Goal: Task Accomplishment & Management: Manage account settings

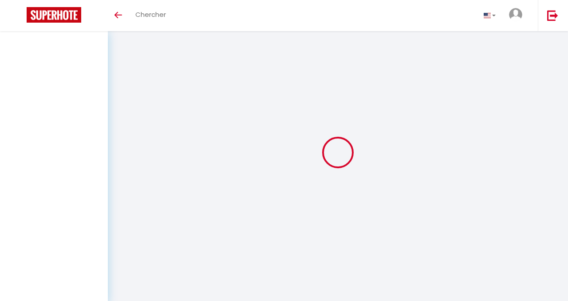
select select
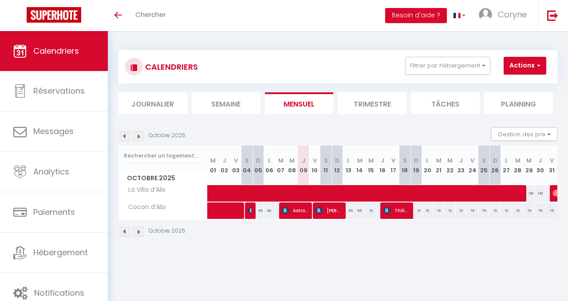
select select
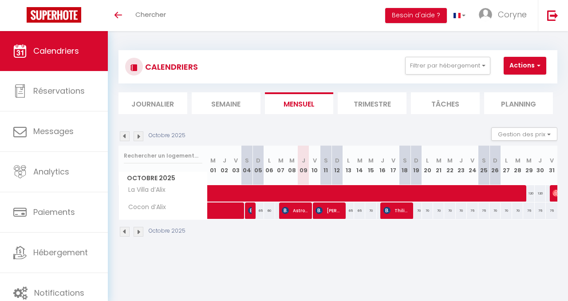
select select
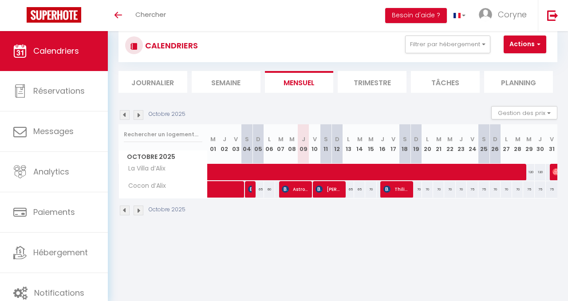
scroll to position [31, 0]
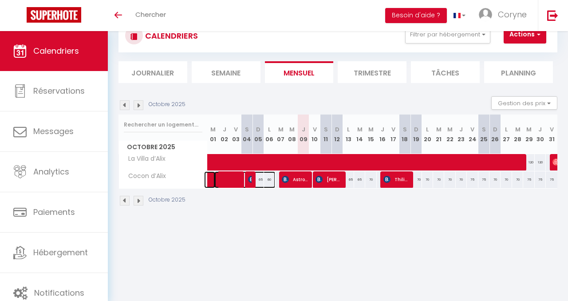
click at [251, 182] on span at bounding box center [244, 179] width 61 height 17
select select "OK"
select select "0"
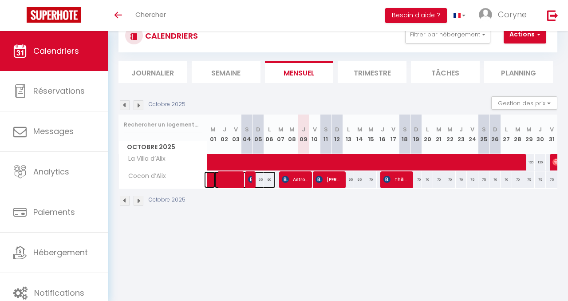
select select "1"
select select
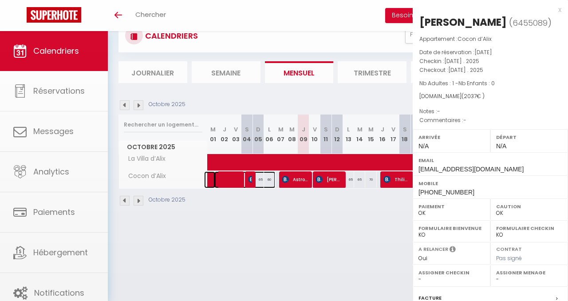
select select "48128"
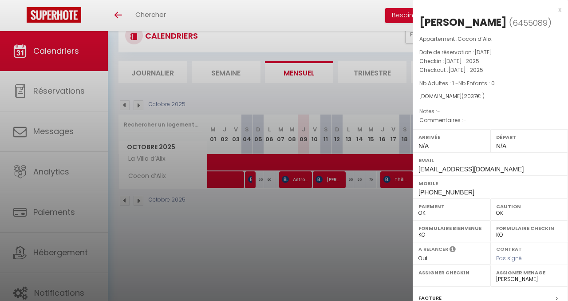
click at [238, 183] on div at bounding box center [284, 150] width 568 height 301
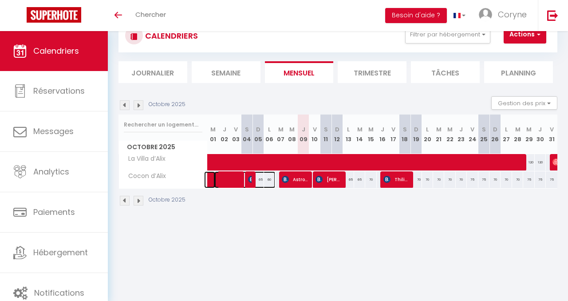
click at [238, 183] on span at bounding box center [244, 179] width 61 height 17
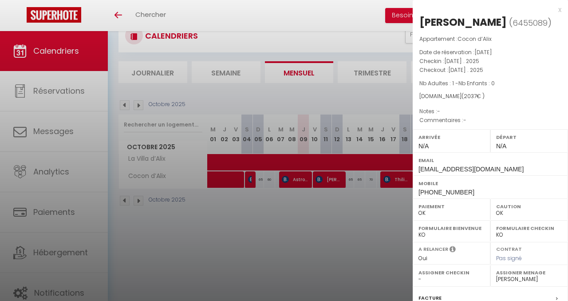
click at [251, 184] on div at bounding box center [284, 150] width 568 height 301
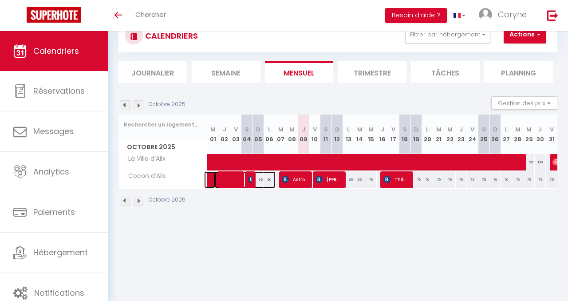
click at [253, 182] on span at bounding box center [244, 179] width 61 height 17
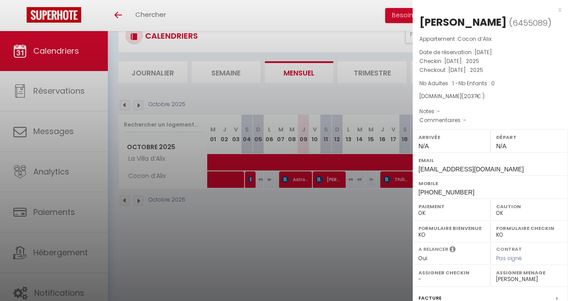
click at [289, 181] on div at bounding box center [284, 150] width 568 height 301
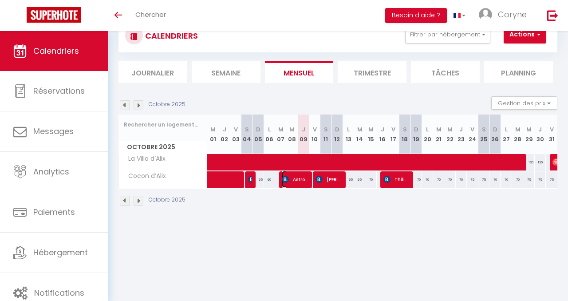
click at [289, 181] on span "Astrouski [PERSON_NAME]" at bounding box center [295, 179] width 26 height 17
select select "KO"
select select "44615"
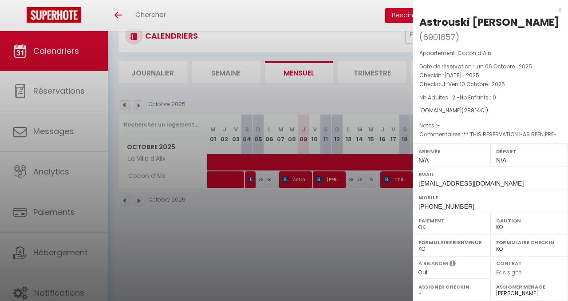
click at [253, 184] on div at bounding box center [284, 150] width 568 height 301
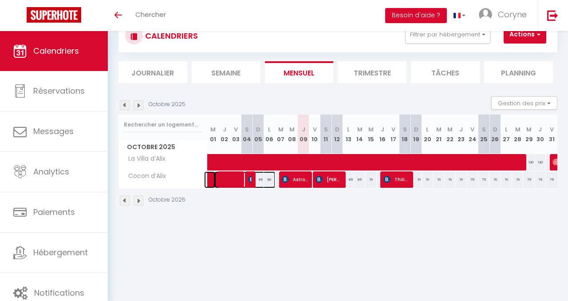
click at [253, 184] on span at bounding box center [244, 179] width 61 height 17
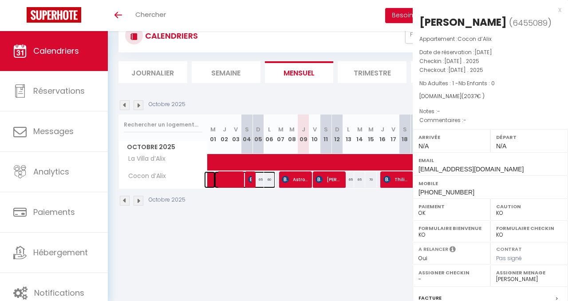
select select "OK"
select select "48128"
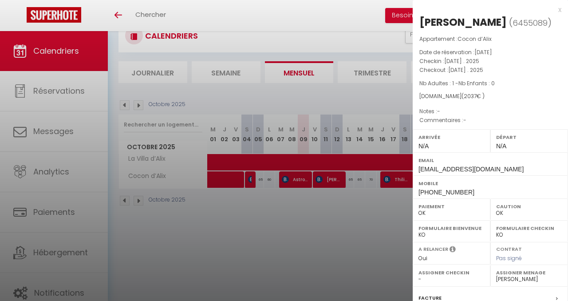
click at [251, 179] on div at bounding box center [284, 150] width 568 height 301
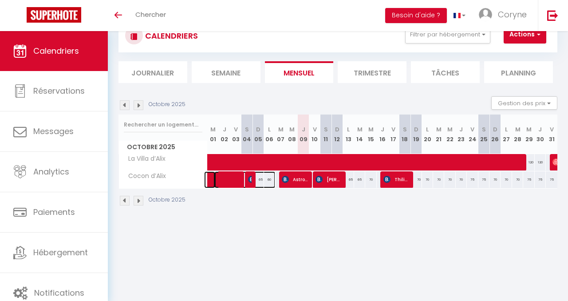
click at [230, 177] on span at bounding box center [244, 179] width 61 height 17
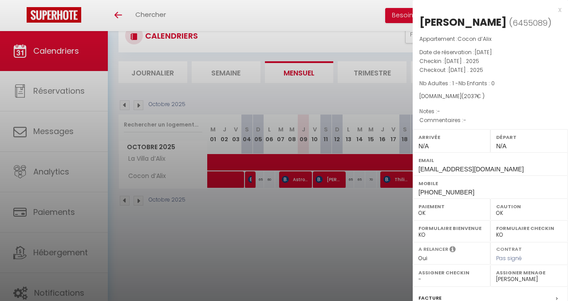
click at [251, 181] on div at bounding box center [284, 150] width 568 height 301
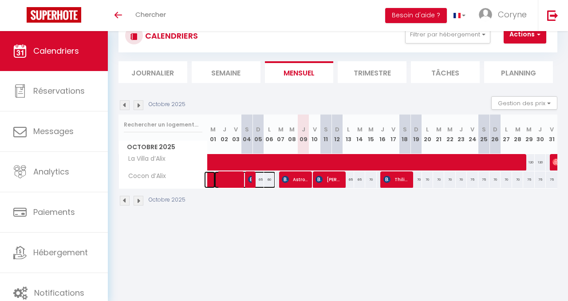
click at [251, 181] on span at bounding box center [244, 179] width 61 height 17
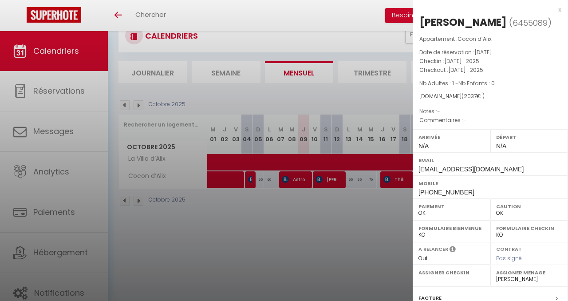
click at [299, 182] on div at bounding box center [284, 150] width 568 height 301
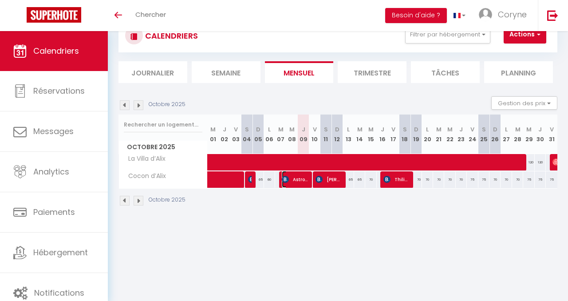
click at [299, 182] on span "Astrouski [PERSON_NAME]" at bounding box center [295, 179] width 26 height 17
select select "KO"
select select "44615"
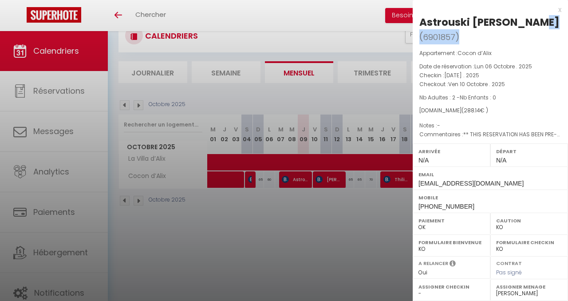
drag, startPoint x: 419, startPoint y: 21, endPoint x: 558, endPoint y: 22, distance: 138.8
click at [558, 22] on h2 "Astrouski [PERSON_NAME] ( 6901857 )" at bounding box center [490, 29] width 142 height 29
copy h2 "Astrouski [PERSON_NAME] ( 6901857 )"
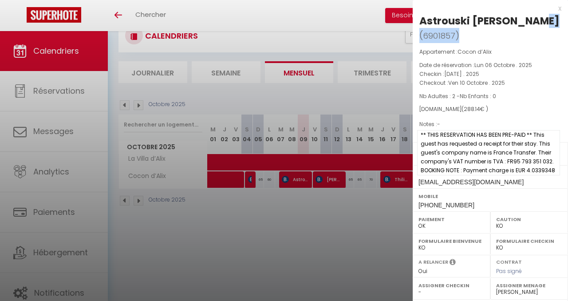
scroll to position [0, 0]
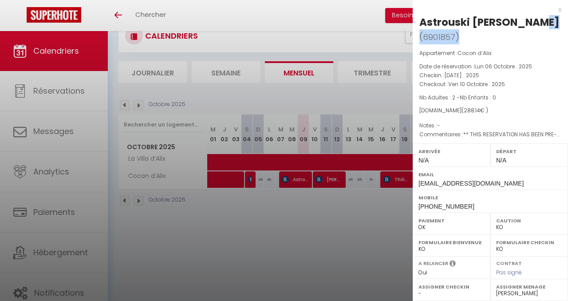
click at [334, 179] on div at bounding box center [284, 150] width 568 height 301
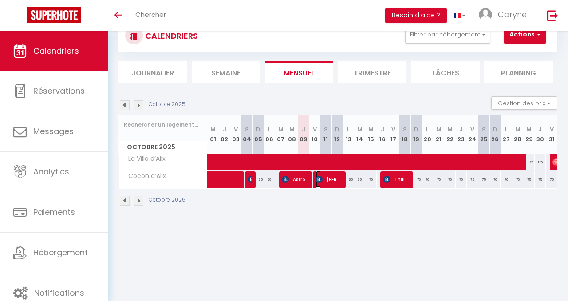
click at [334, 179] on span "[PERSON_NAME]" at bounding box center [328, 179] width 26 height 17
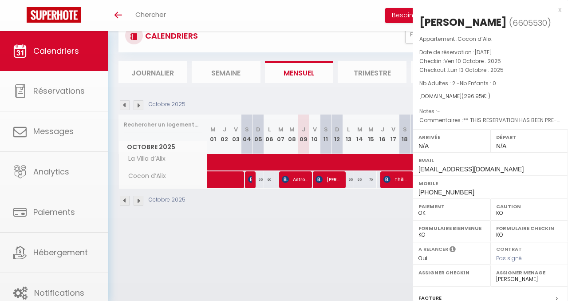
click at [334, 179] on div at bounding box center [284, 150] width 568 height 301
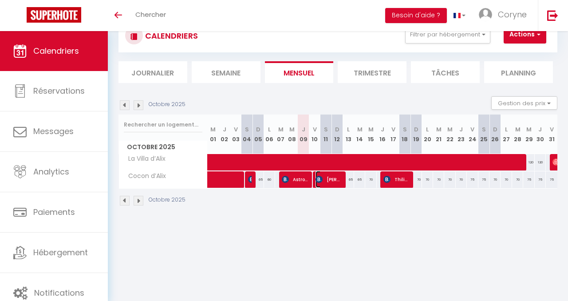
click at [334, 179] on span "[PERSON_NAME]" at bounding box center [328, 179] width 26 height 17
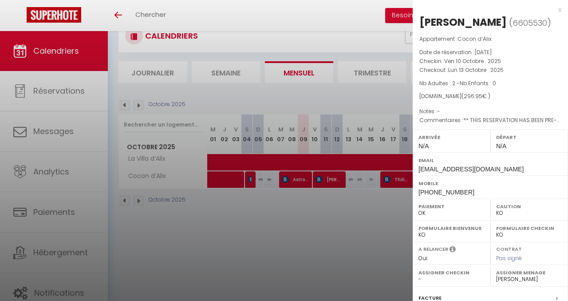
drag, startPoint x: 419, startPoint y: 19, endPoint x: 546, endPoint y: 17, distance: 126.8
click at [546, 17] on h2 "[PERSON_NAME] ( 6605530 )" at bounding box center [490, 22] width 142 height 15
copy h2 "[PERSON_NAME] ( 6605530 )"
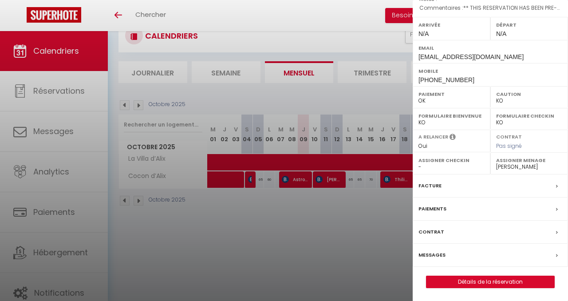
scroll to position [113, 0]
click at [481, 282] on link "Détails de la réservation" at bounding box center [490, 281] width 128 height 12
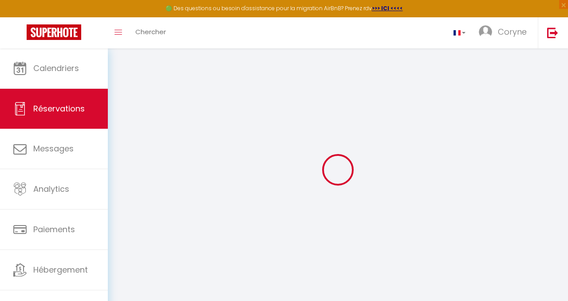
select select "cleaning"
select select "other"
select select "taxes"
select select
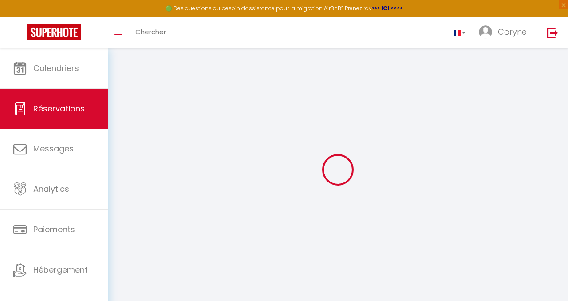
checkbox input "false"
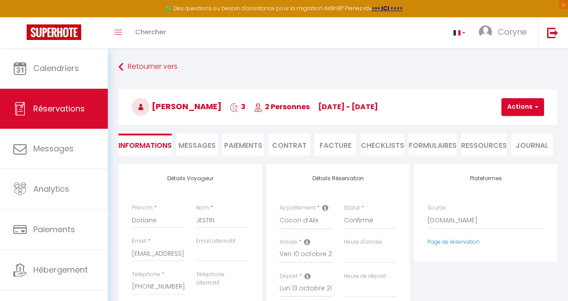
select select
checkbox input "false"
type input "35"
type input "14.99"
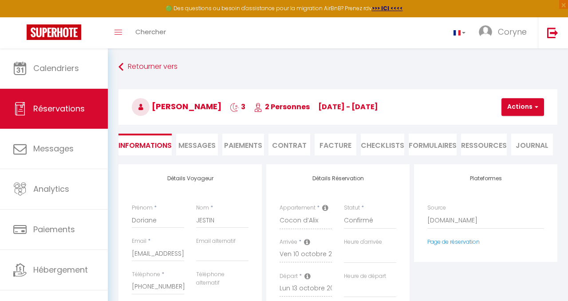
select select
checkbox input "false"
select select
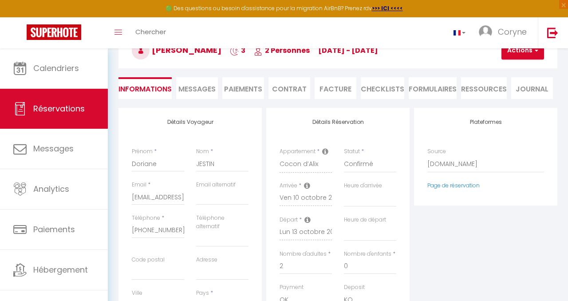
scroll to position [58, 0]
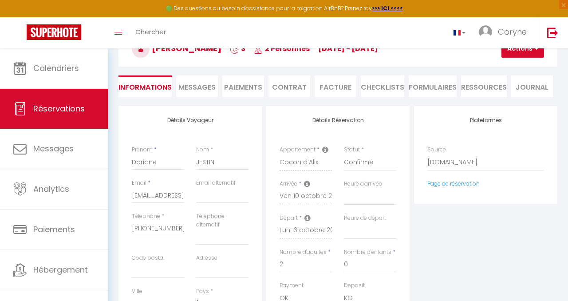
click at [338, 88] on li "Facture" at bounding box center [335, 86] width 42 height 22
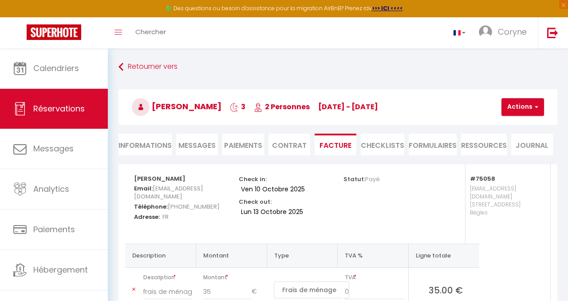
click at [249, 148] on li "Paiements" at bounding box center [243, 144] width 42 height 22
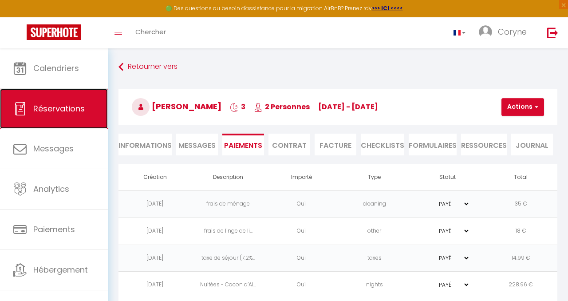
click at [64, 111] on span "Réservations" at bounding box center [58, 108] width 51 height 11
select select "not_cancelled"
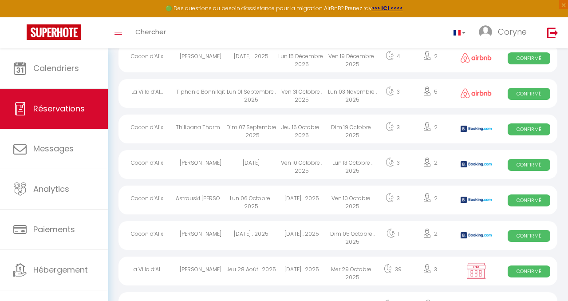
scroll to position [98, 0]
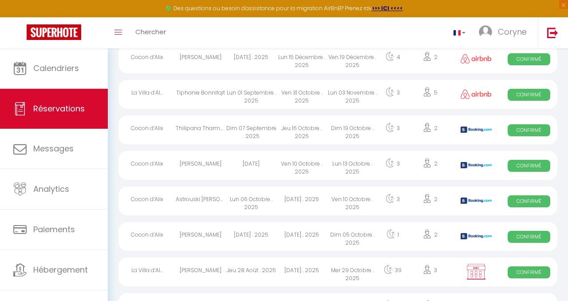
click at [255, 161] on div "[DATE]" at bounding box center [251, 165] width 51 height 29
select select "OK"
select select "KO"
select select "0"
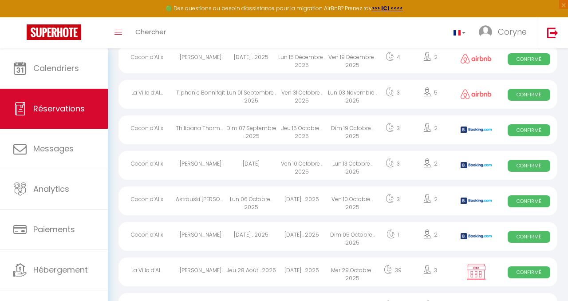
select select "1"
select select
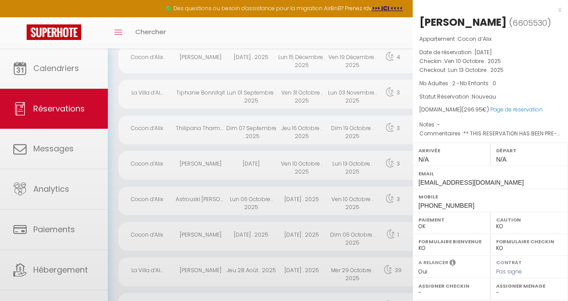
select select "44615"
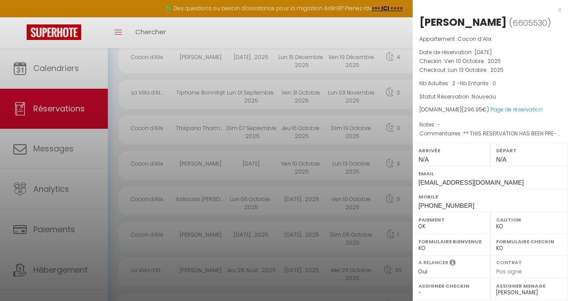
click at [255, 161] on div at bounding box center [284, 150] width 568 height 301
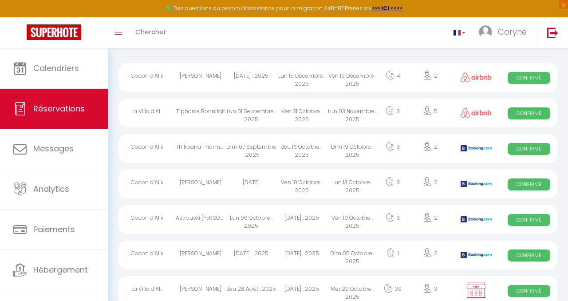
scroll to position [74, 0]
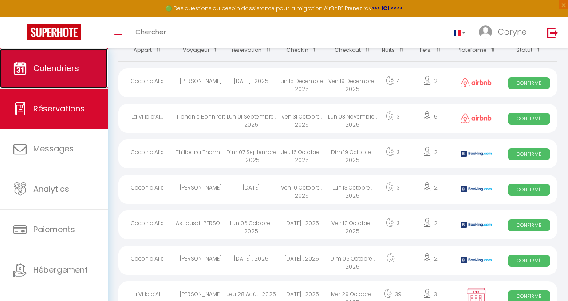
click at [67, 72] on span "Calendriers" at bounding box center [56, 68] width 46 height 11
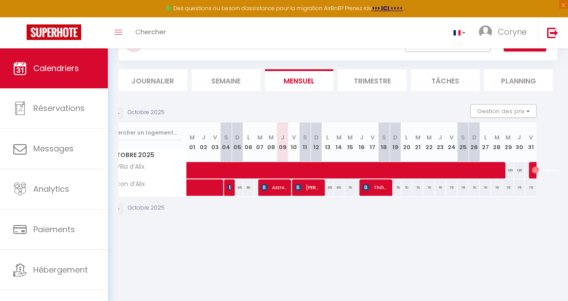
scroll to position [0, 14]
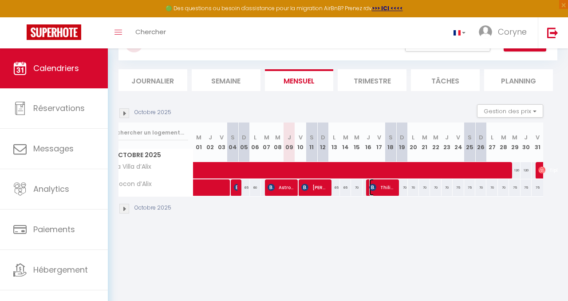
click at [387, 189] on span "Thilipana Tharmalingam" at bounding box center [382, 187] width 26 height 17
select select "OK"
select select "KO"
select select "0"
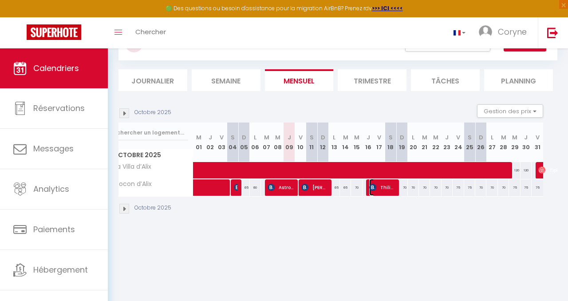
select select "1"
select select
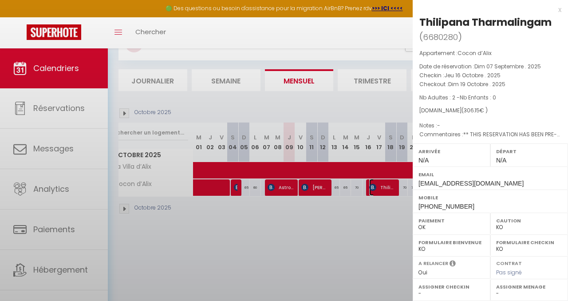
select select "44615"
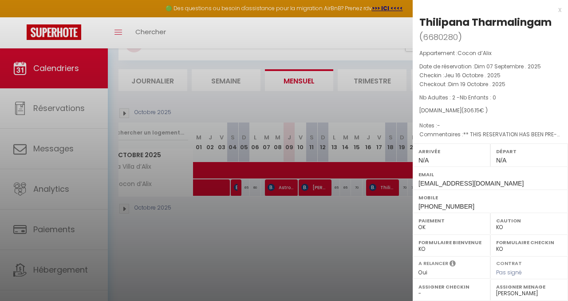
click at [322, 192] on div at bounding box center [284, 150] width 568 height 301
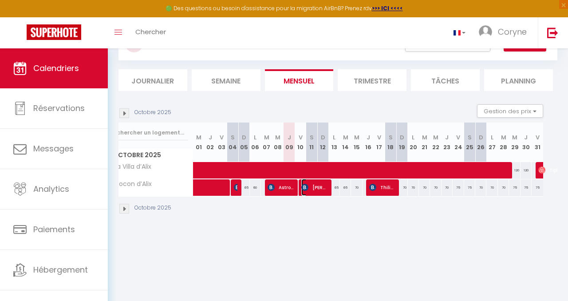
click at [322, 192] on span "[PERSON_NAME]" at bounding box center [314, 187] width 26 height 17
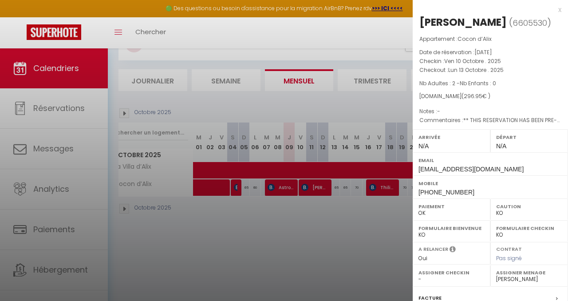
click at [378, 190] on div at bounding box center [284, 150] width 568 height 301
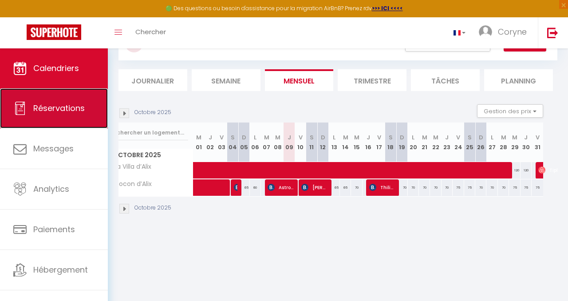
click at [75, 105] on span "Réservations" at bounding box center [58, 107] width 51 height 11
select select "not_cancelled"
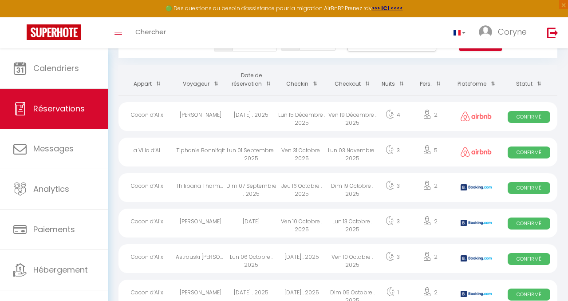
scroll to position [43, 0]
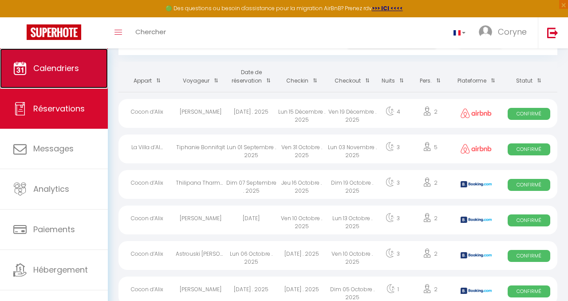
click at [57, 65] on span "Calendriers" at bounding box center [56, 68] width 46 height 11
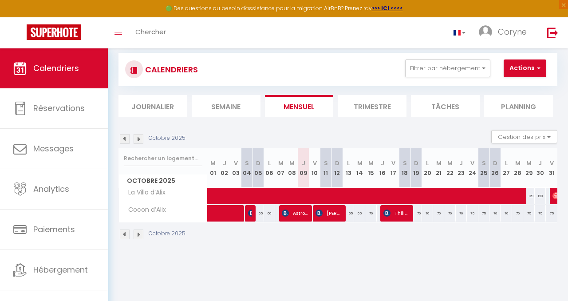
scroll to position [16, 0]
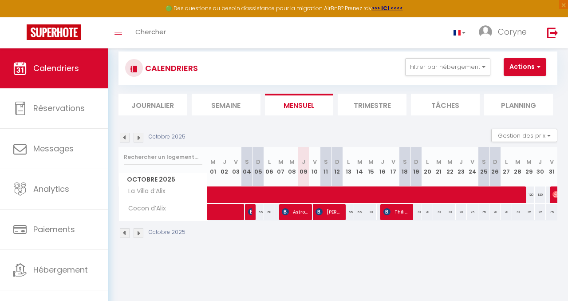
click at [139, 136] on img at bounding box center [138, 138] width 10 height 10
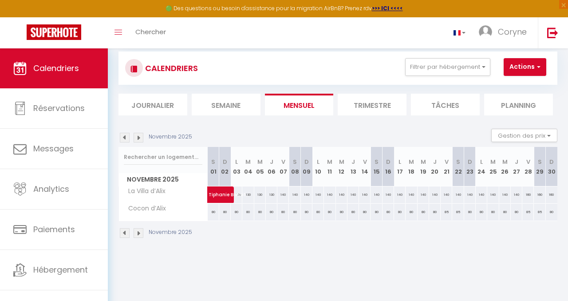
click at [125, 137] on img at bounding box center [125, 138] width 10 height 10
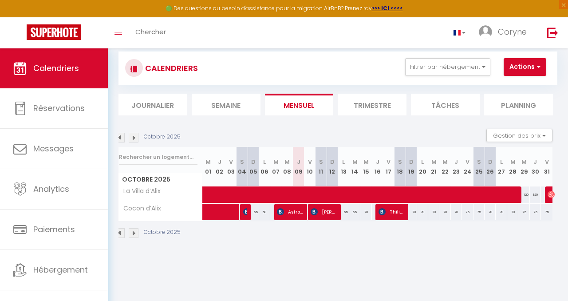
scroll to position [0, 0]
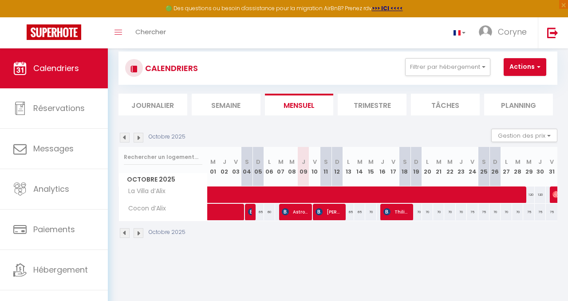
click at [139, 233] on img at bounding box center [138, 233] width 10 height 10
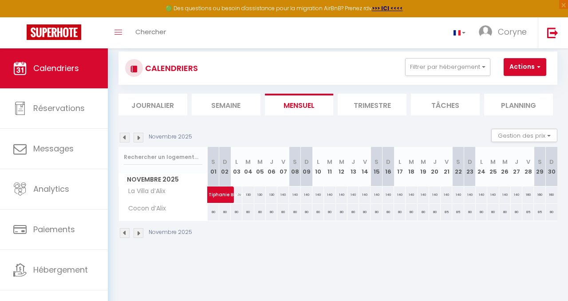
click at [125, 232] on img at bounding box center [125, 233] width 10 height 10
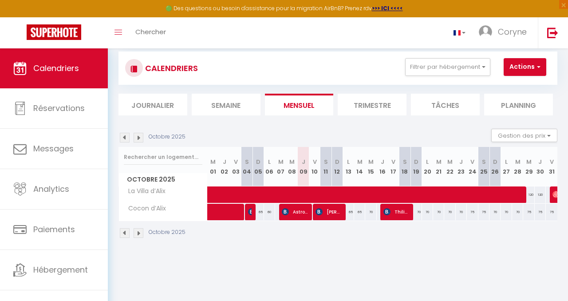
click at [136, 233] on img at bounding box center [138, 233] width 10 height 10
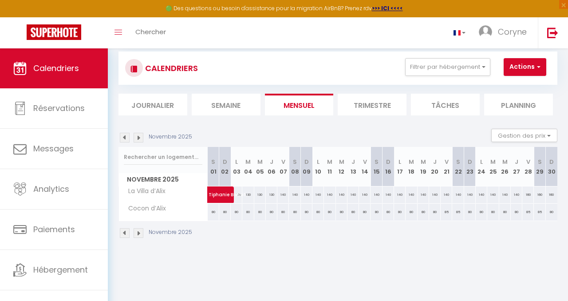
click at [136, 233] on img at bounding box center [138, 233] width 10 height 10
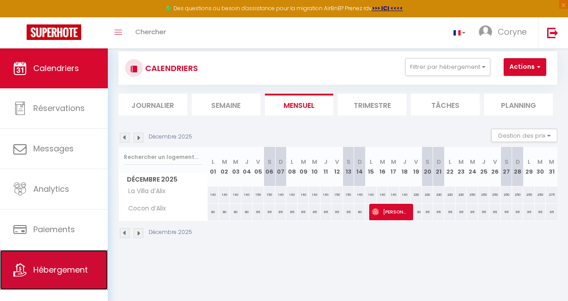
click at [77, 270] on span "Hébergement" at bounding box center [60, 269] width 55 height 11
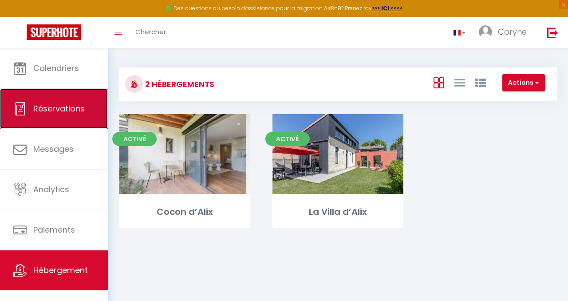
click at [73, 109] on span "Réservations" at bounding box center [58, 108] width 51 height 11
select select "not_cancelled"
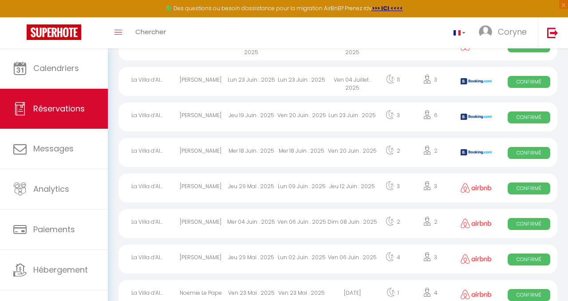
scroll to position [596, 0]
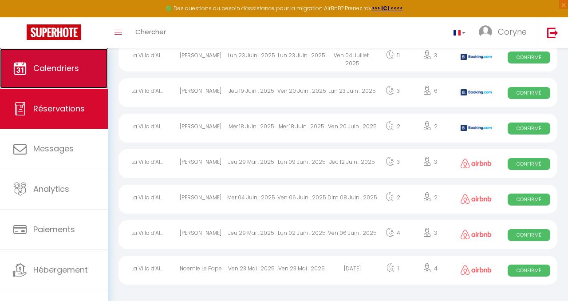
click at [53, 68] on span "Calendriers" at bounding box center [56, 68] width 46 height 11
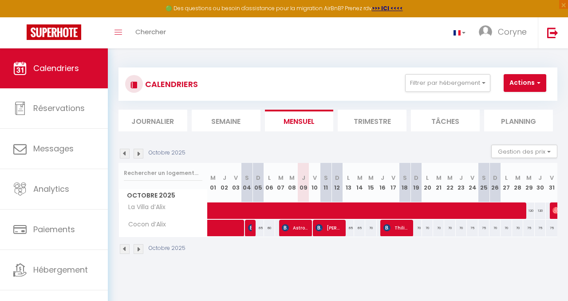
click at [138, 154] on img at bounding box center [138, 154] width 10 height 10
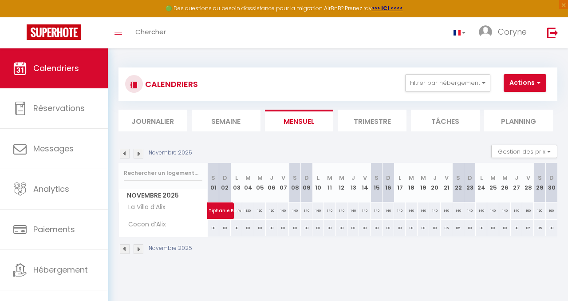
click at [138, 154] on img at bounding box center [138, 154] width 10 height 10
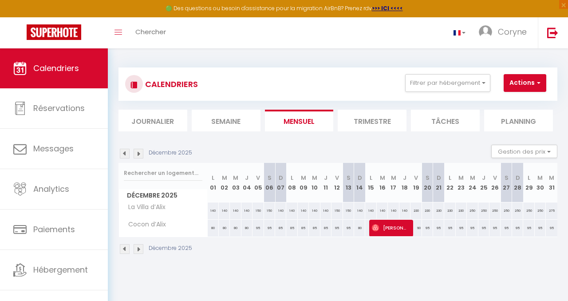
click at [138, 154] on img at bounding box center [138, 154] width 10 height 10
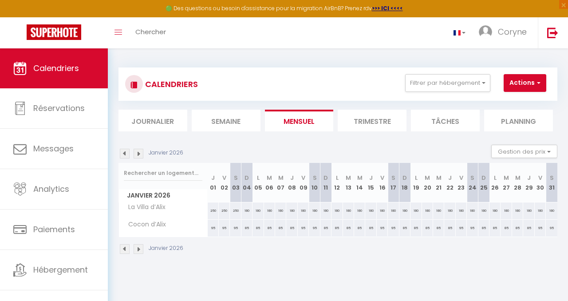
click at [124, 153] on img at bounding box center [125, 154] width 10 height 10
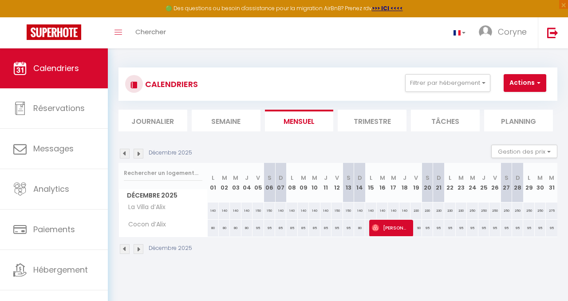
click at [124, 153] on img at bounding box center [125, 154] width 10 height 10
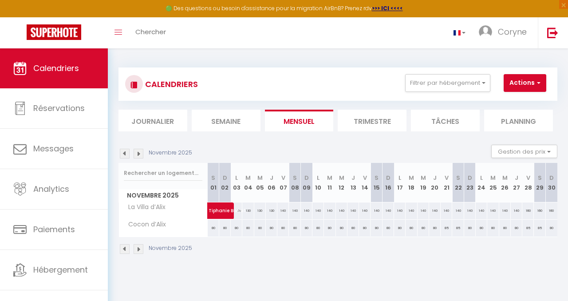
click at [124, 153] on img at bounding box center [125, 154] width 10 height 10
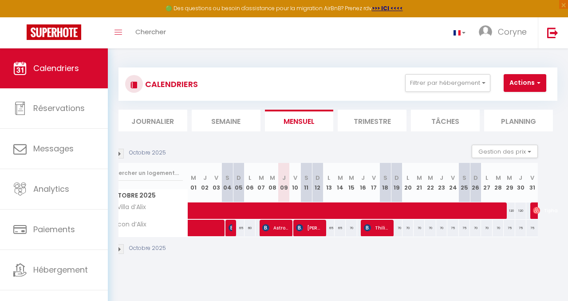
scroll to position [0, 21]
click at [374, 123] on li "Trimestre" at bounding box center [371, 121] width 69 height 22
